Goal: Check status: Check status

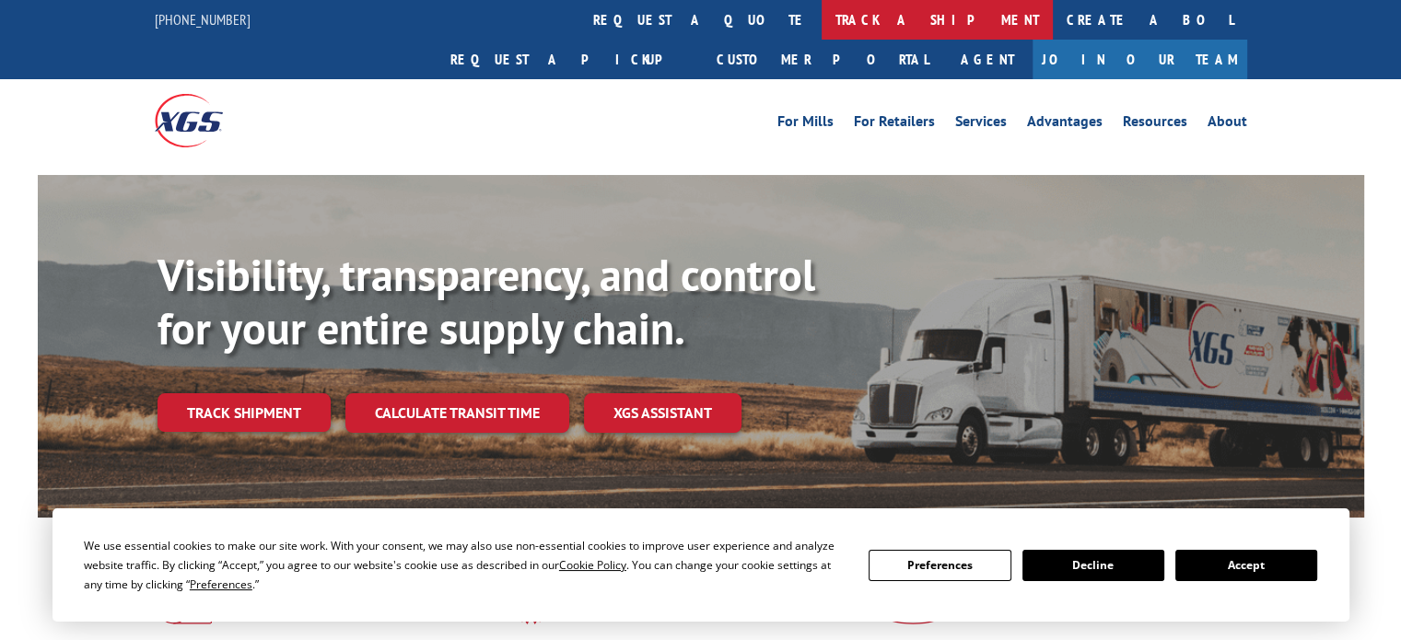
click at [821, 21] on link "track a shipment" at bounding box center [936, 20] width 231 height 40
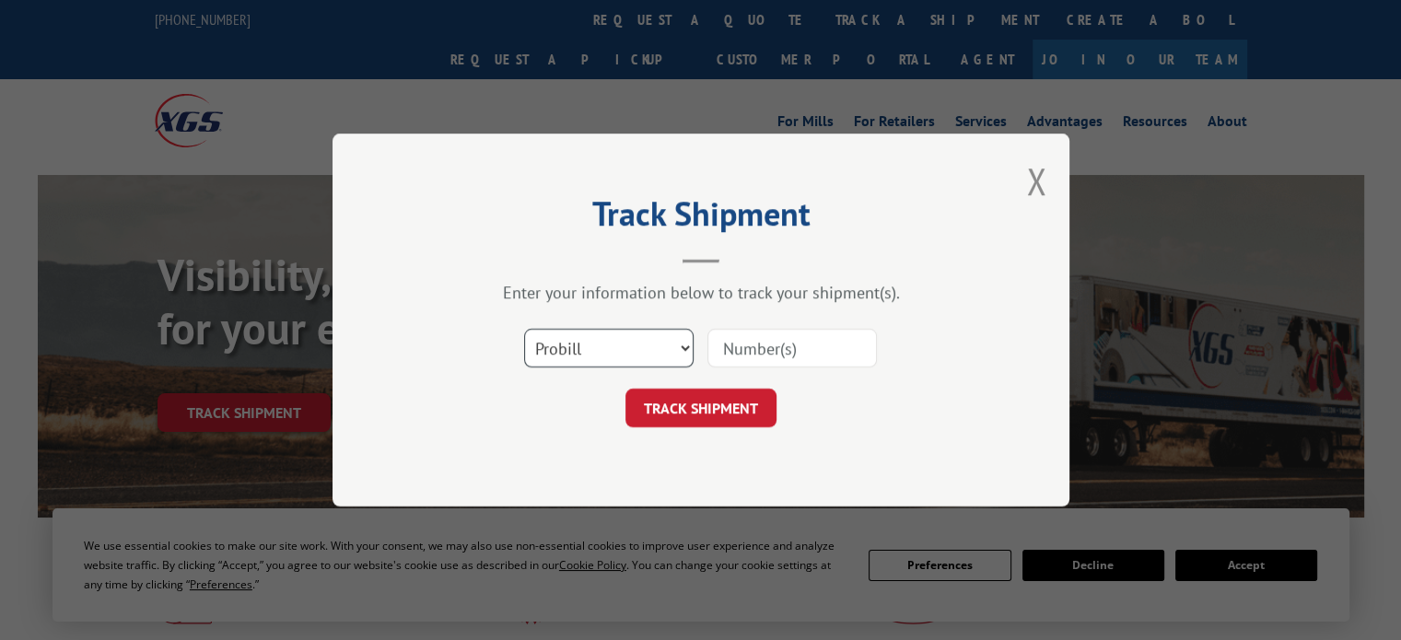
click at [678, 345] on select "Select category... Probill BOL PO" at bounding box center [608, 348] width 169 height 39
select select "bol"
click at [524, 329] on select "Select category... Probill BOL PO" at bounding box center [608, 348] width 169 height 39
click at [737, 349] on input at bounding box center [791, 348] width 169 height 39
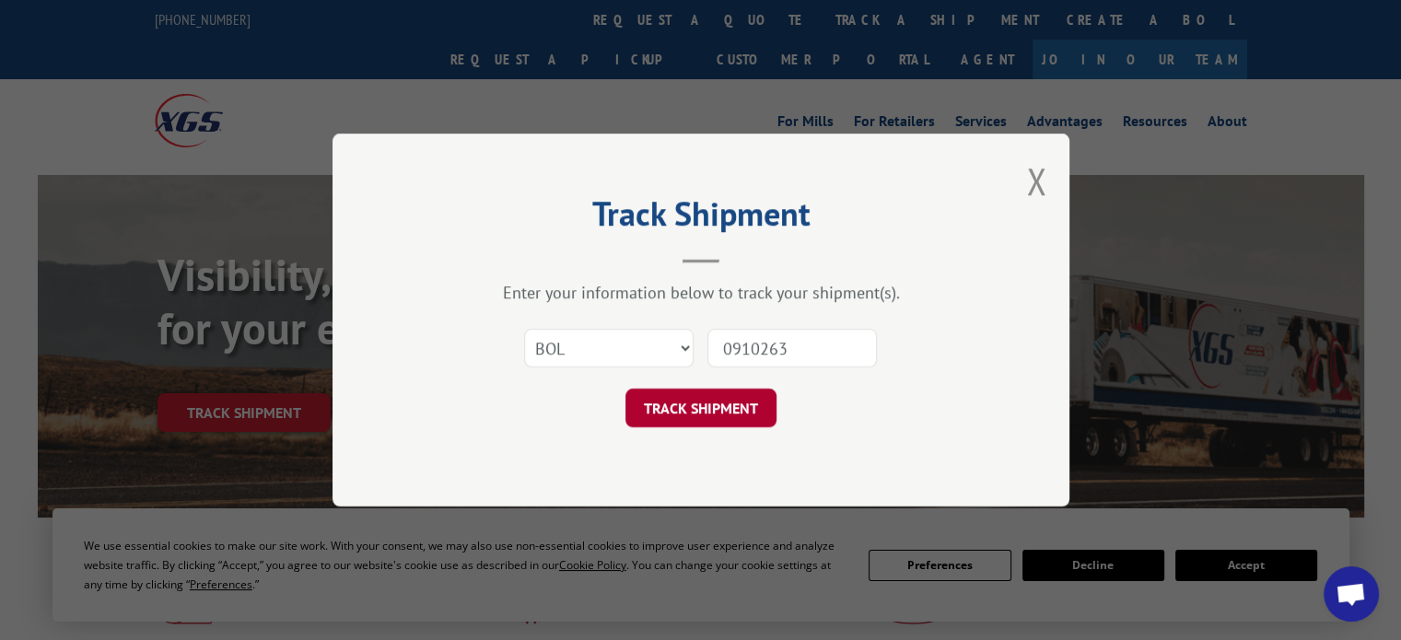
type input "0910263"
click at [692, 419] on button "TRACK SHIPMENT" at bounding box center [700, 408] width 151 height 39
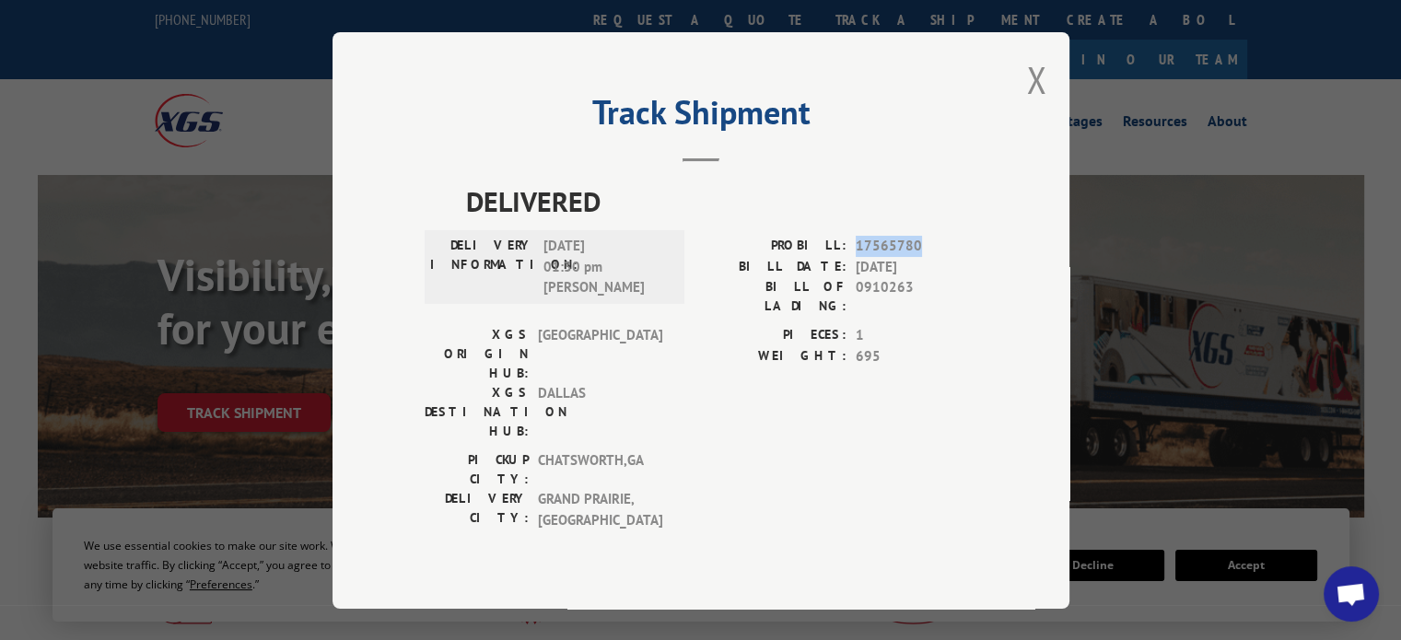
drag, startPoint x: 857, startPoint y: 264, endPoint x: 922, endPoint y: 264, distance: 64.5
click at [922, 257] on span "17565780" at bounding box center [916, 246] width 122 height 21
click at [1033, 104] on button "Close modal" at bounding box center [1036, 79] width 20 height 49
